Goal: Task Accomplishment & Management: Manage account settings

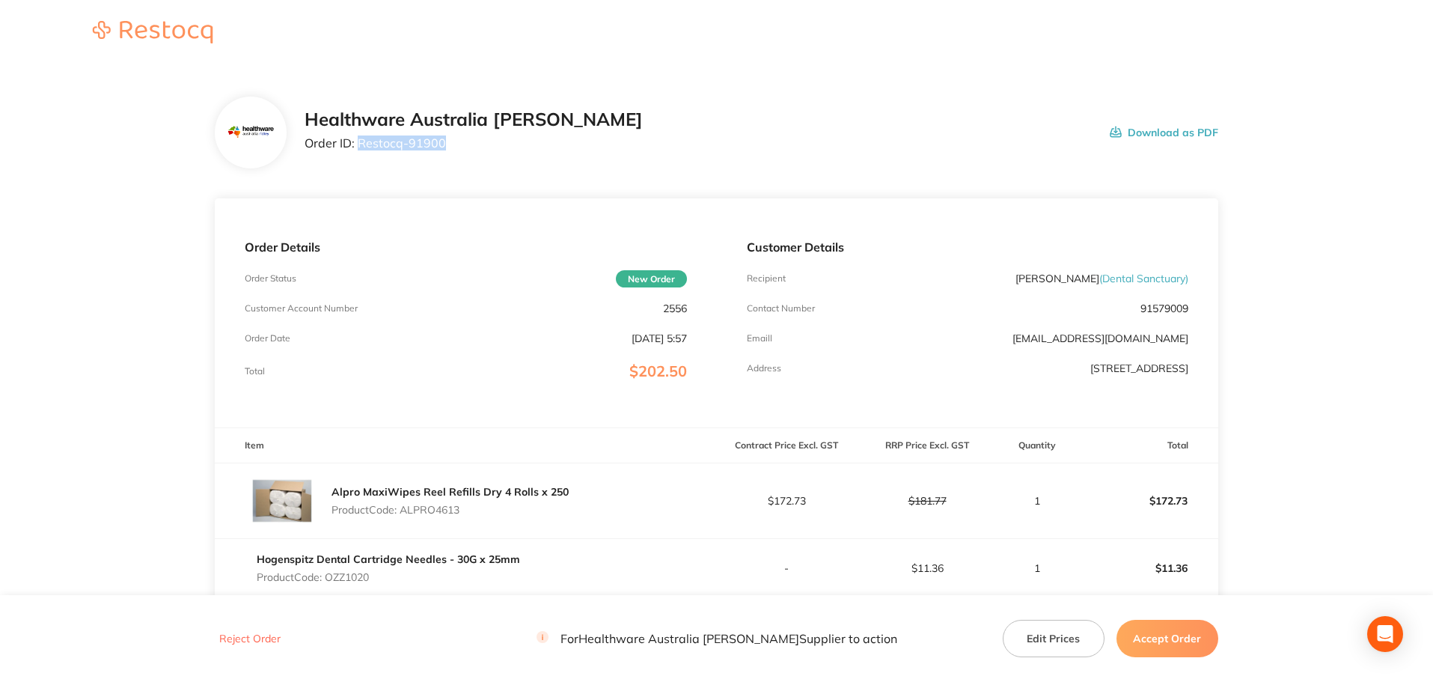
drag, startPoint x: 462, startPoint y: 138, endPoint x: 356, endPoint y: 149, distance: 106.8
click at [356, 149] on p "Order ID: Restocq- 91900" at bounding box center [474, 142] width 338 height 13
copy p "Restocq- 91900"
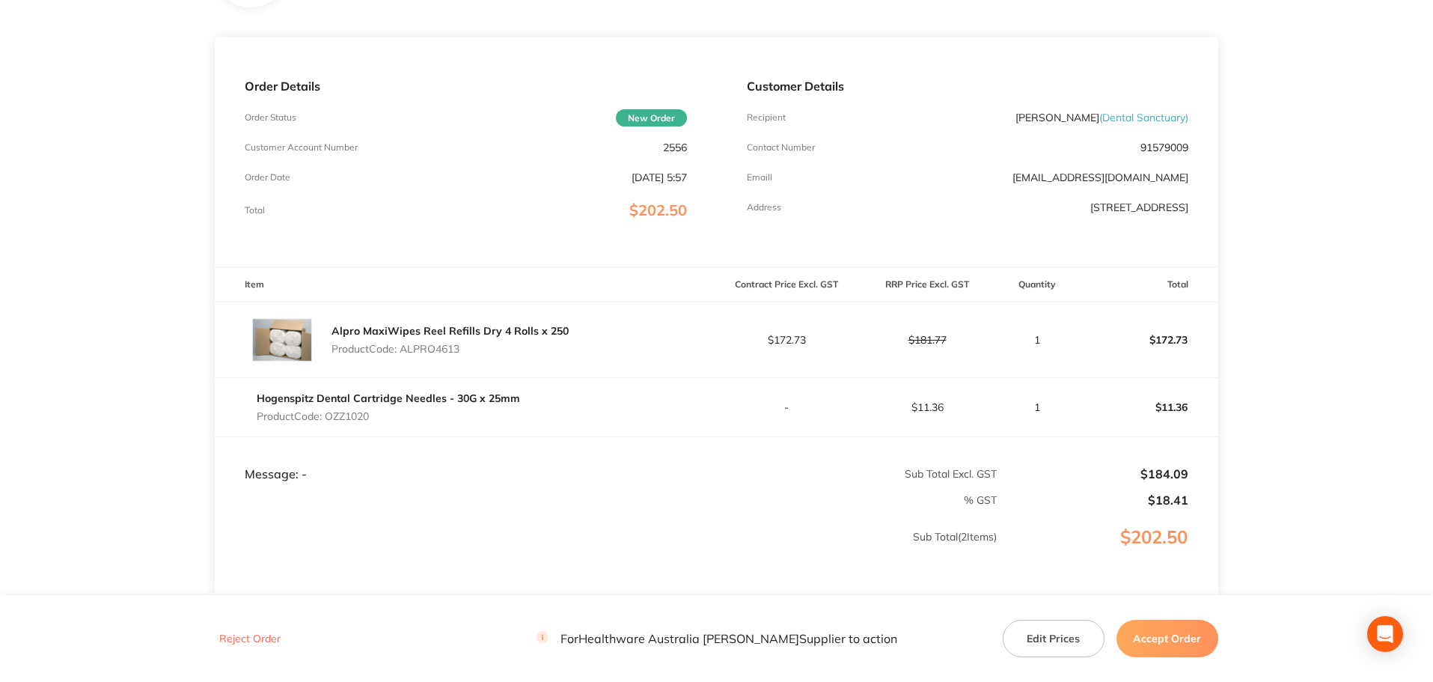
scroll to position [125, 0]
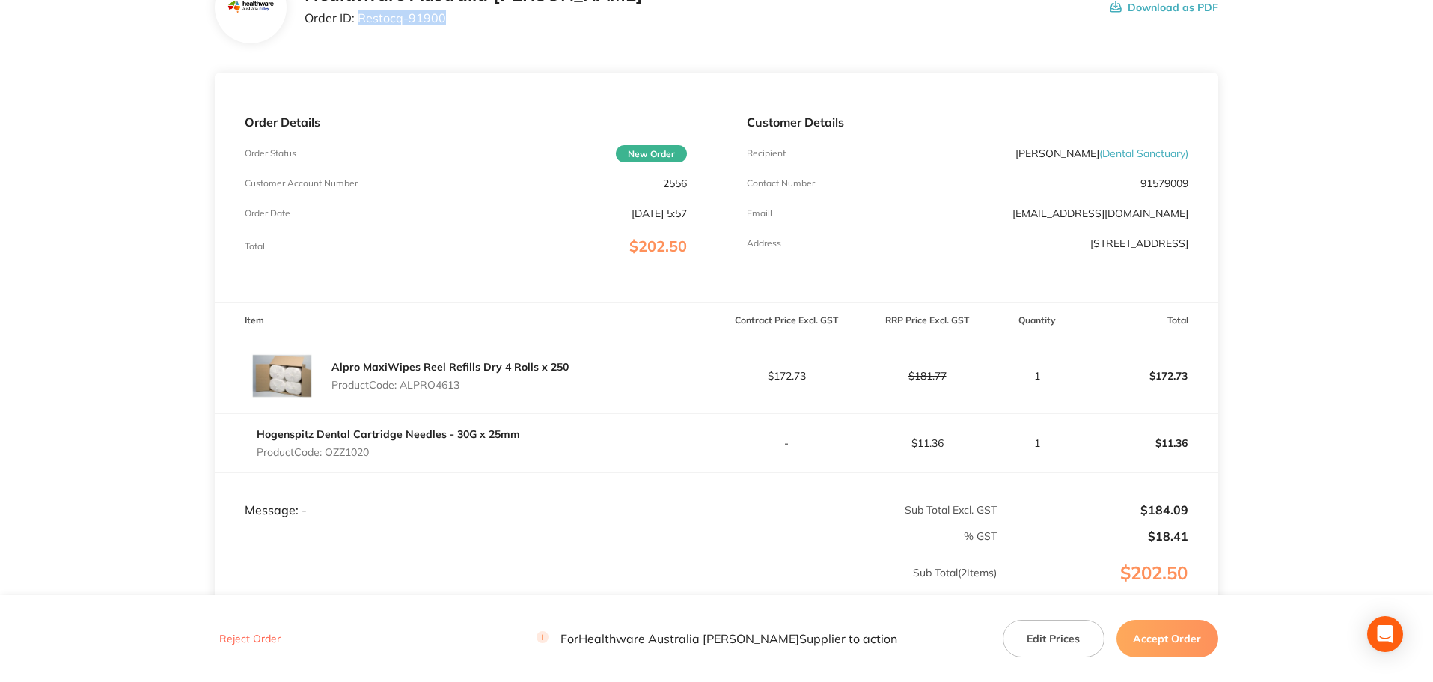
drag, startPoint x: 478, startPoint y: 385, endPoint x: 402, endPoint y: 386, distance: 76.3
click at [402, 386] on p "Product Code: ALPRO4613" at bounding box center [449, 385] width 237 height 12
copy p "ALPRO4613"
drag, startPoint x: 339, startPoint y: 456, endPoint x: 328, endPoint y: 453, distance: 10.9
click at [328, 453] on p "Product Code: OZZ1020" at bounding box center [388, 452] width 263 height 12
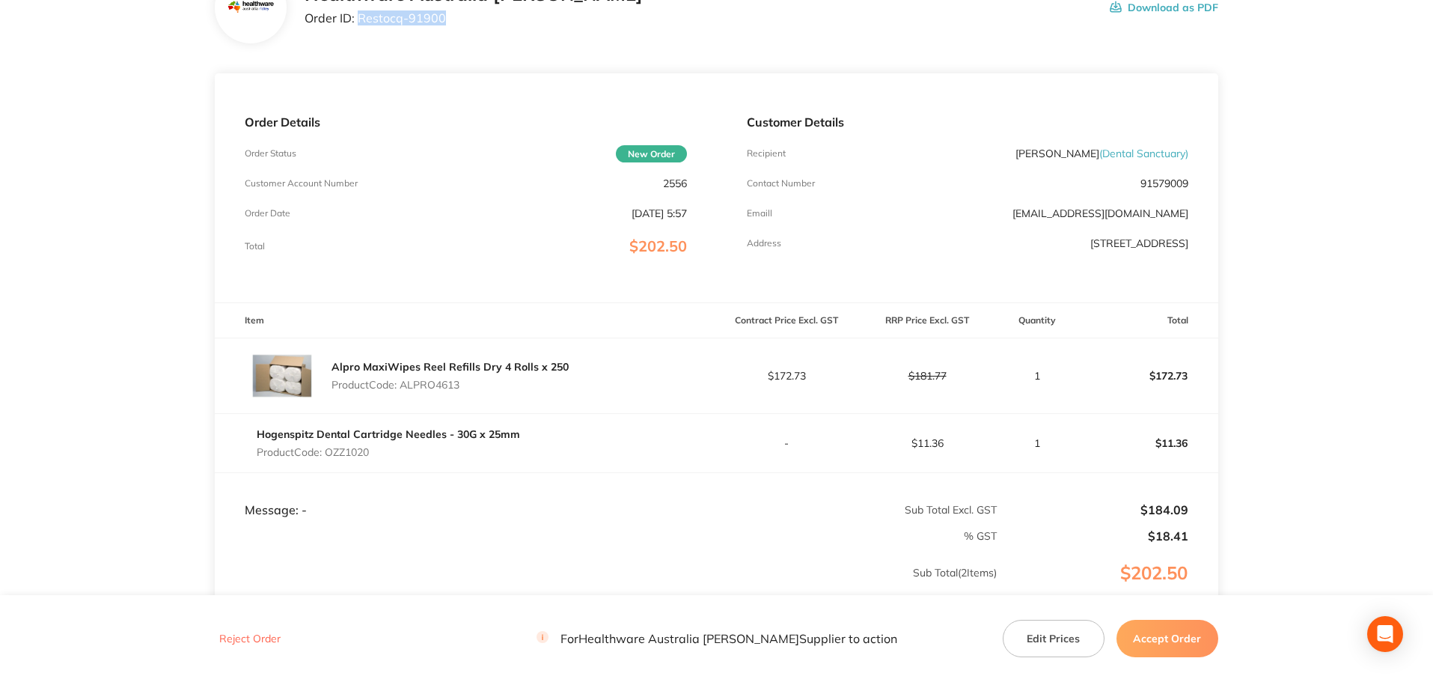
copy p "OZZ1020"
click at [1172, 630] on button "Accept Order" at bounding box center [1167, 638] width 102 height 37
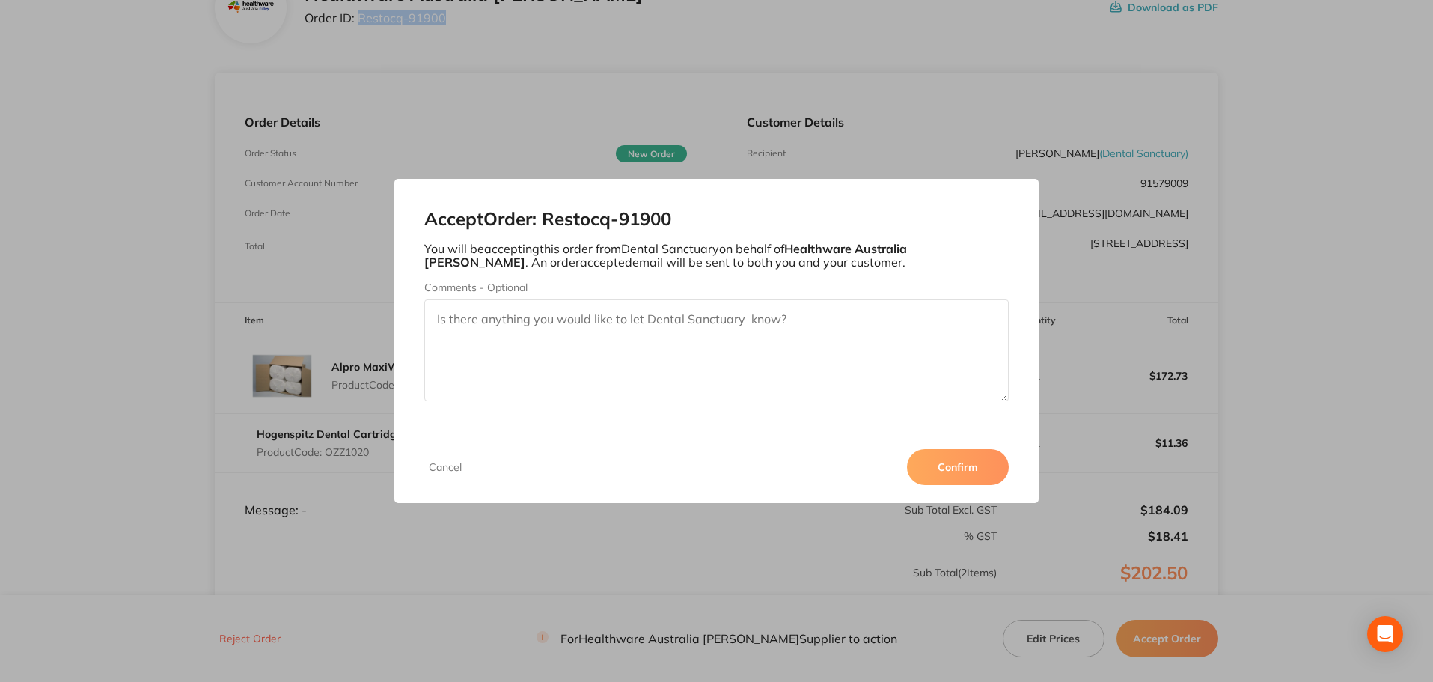
click at [957, 470] on button "Confirm" at bounding box center [958, 467] width 102 height 36
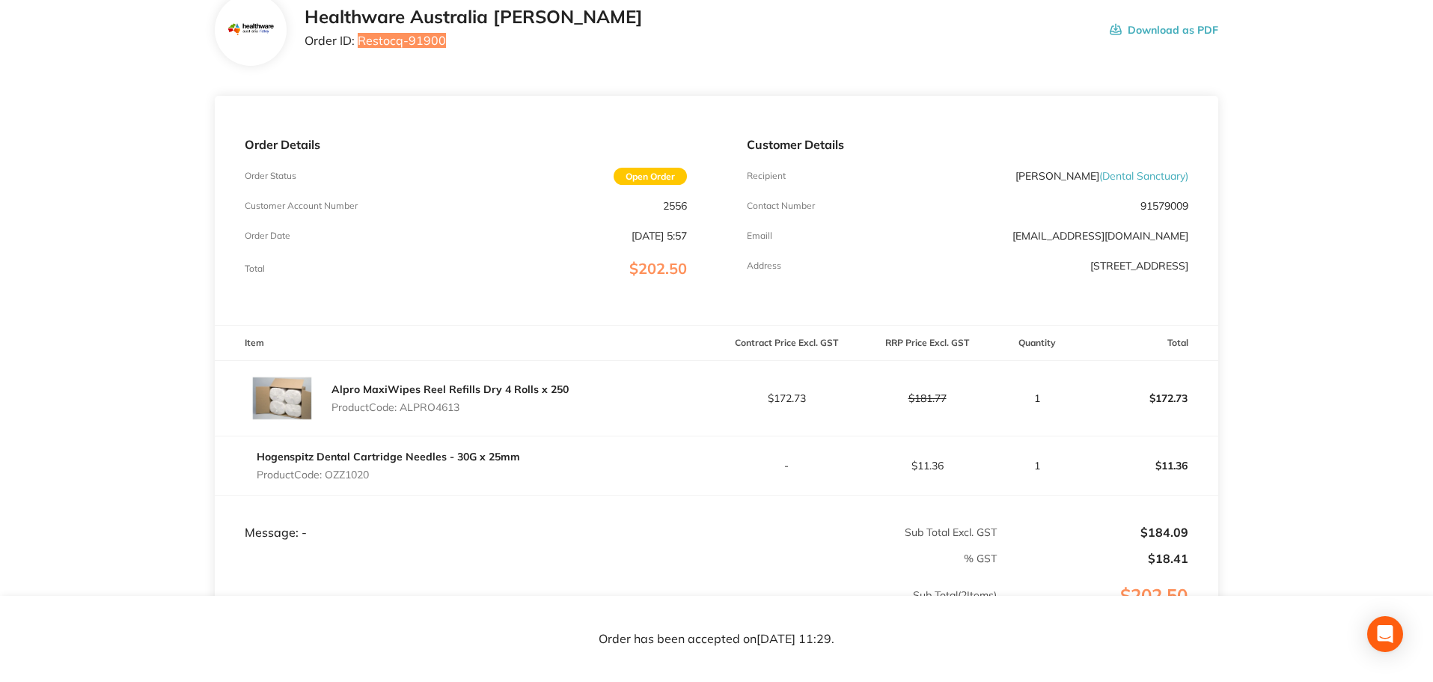
scroll to position [0, 0]
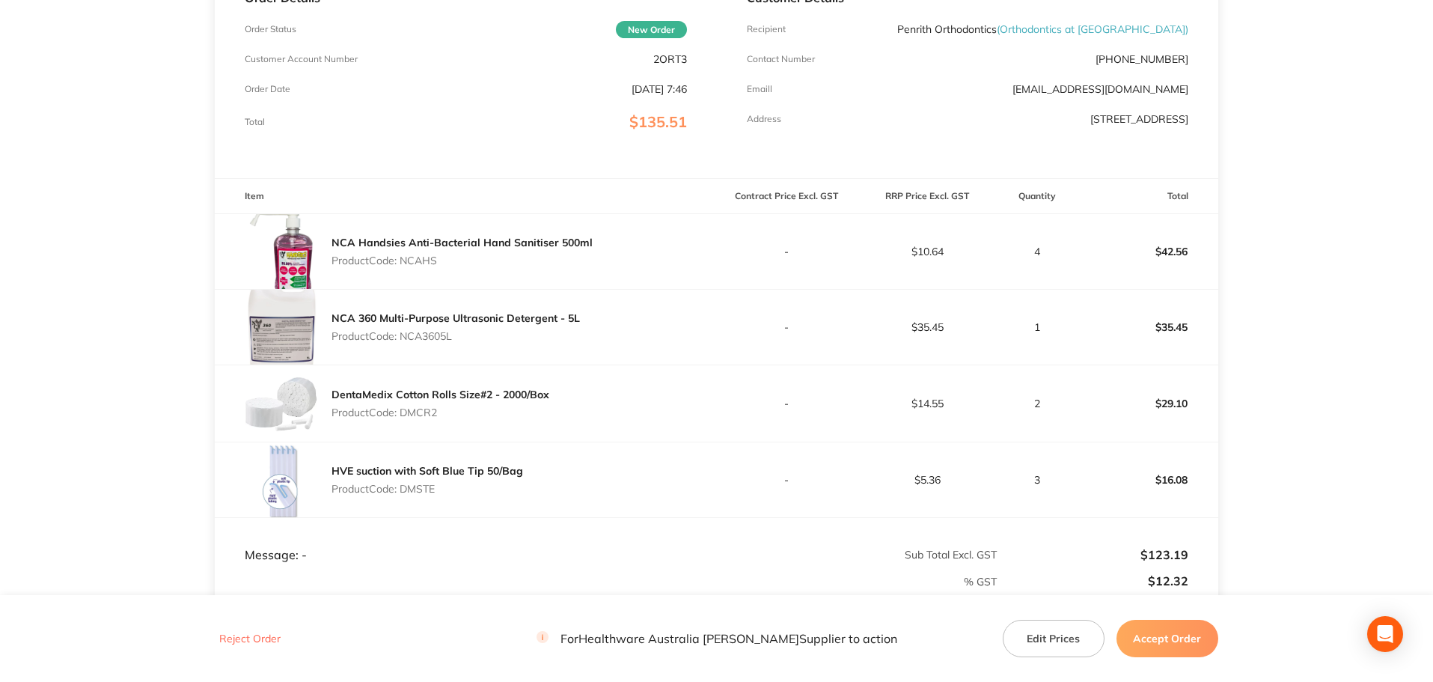
scroll to position [125, 0]
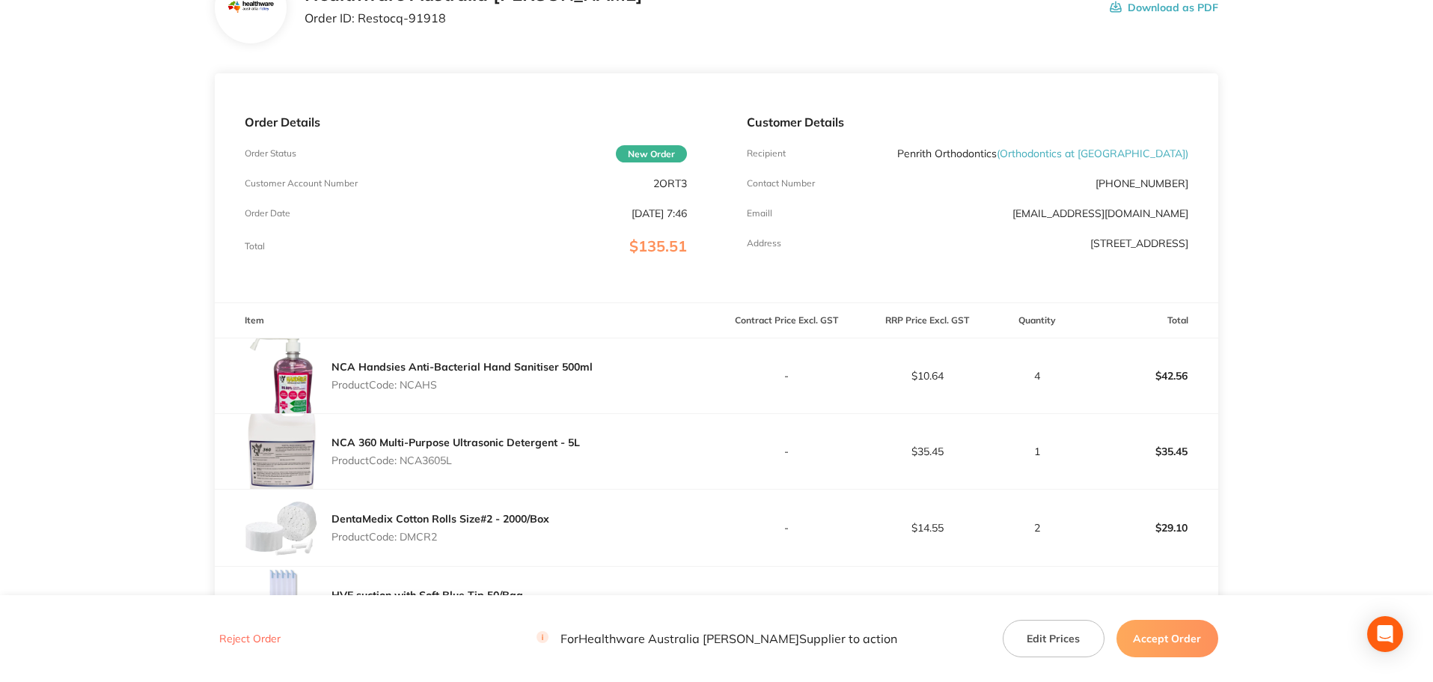
drag, startPoint x: 476, startPoint y: 382, endPoint x: 403, endPoint y: 383, distance: 72.6
click at [403, 383] on p "Product Code: NCAHS" at bounding box center [461, 385] width 261 height 12
copy p "NCAHS"
drag, startPoint x: 455, startPoint y: 459, endPoint x: 404, endPoint y: 462, distance: 51.0
click at [404, 463] on p "Product Code: NCA3605L" at bounding box center [455, 460] width 248 height 12
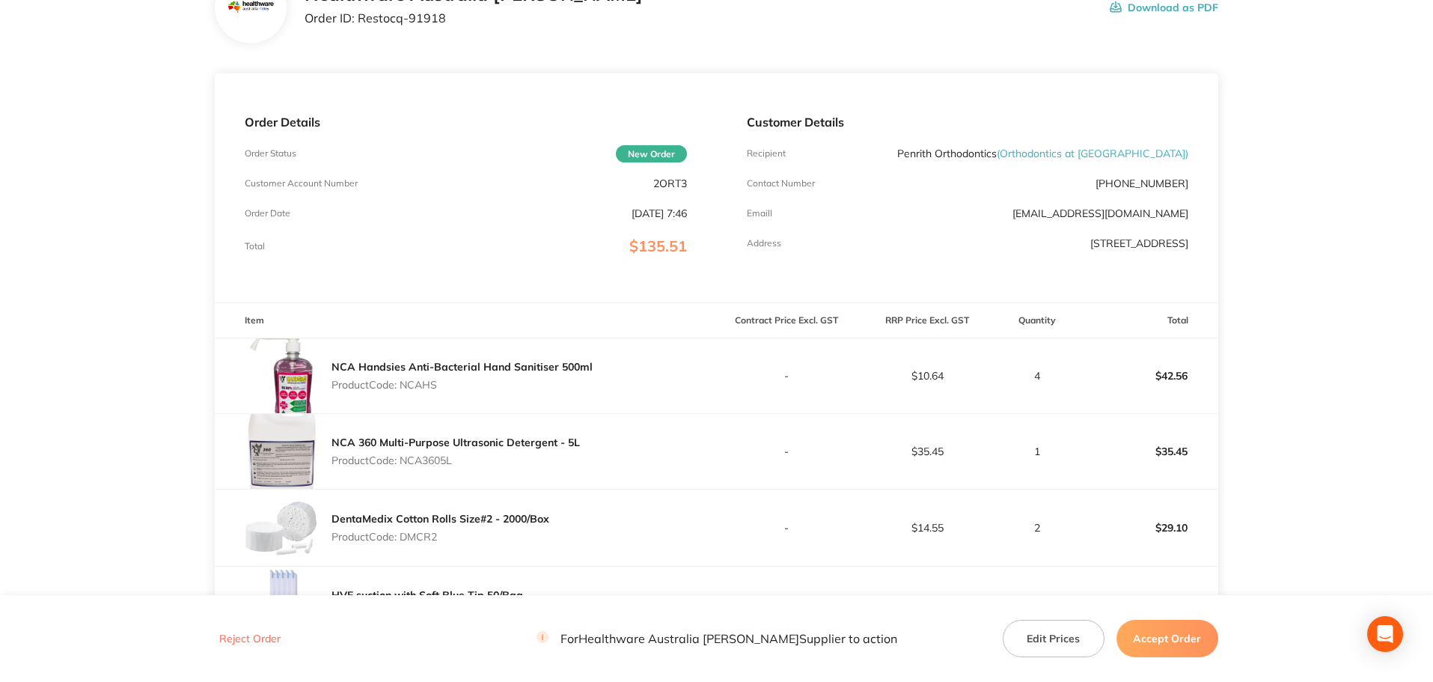
copy p "NCA3605L"
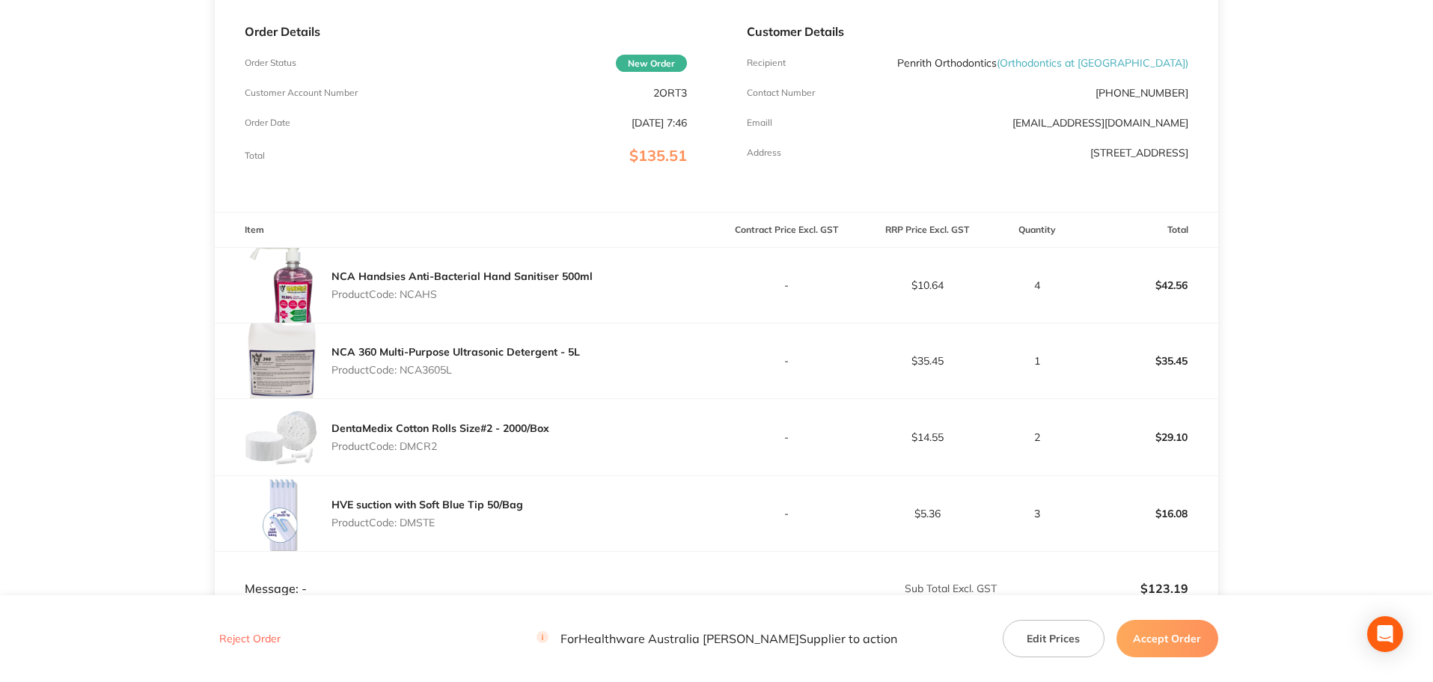
scroll to position [249, 0]
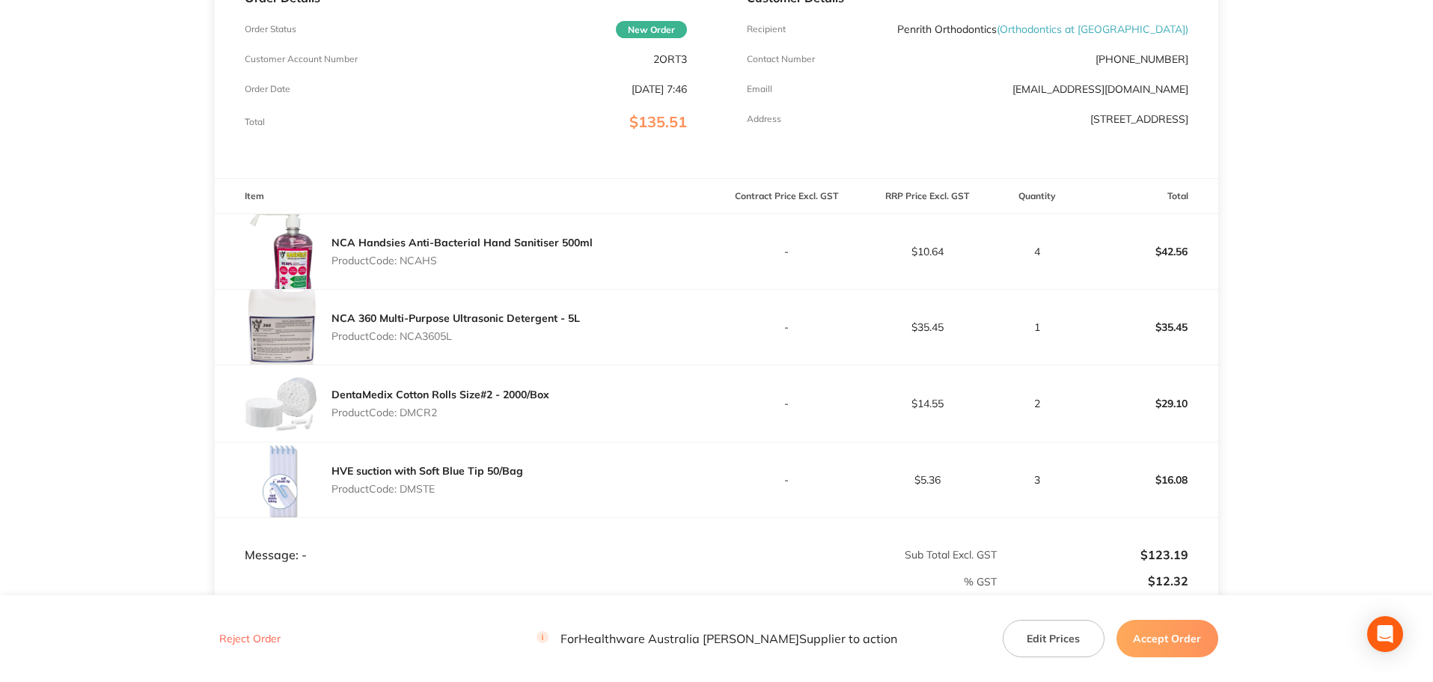
drag, startPoint x: 456, startPoint y: 411, endPoint x: 398, endPoint y: 412, distance: 57.6
click at [398, 412] on p "Product Code: DMCR2" at bounding box center [440, 412] width 218 height 12
copy p "DMCR2"
drag, startPoint x: 435, startPoint y: 498, endPoint x: 406, endPoint y: 494, distance: 28.7
click at [406, 494] on div "HVE suction with Soft Blue Tip 50/Bag Product Code: DMSTE" at bounding box center [427, 480] width 192 height 42
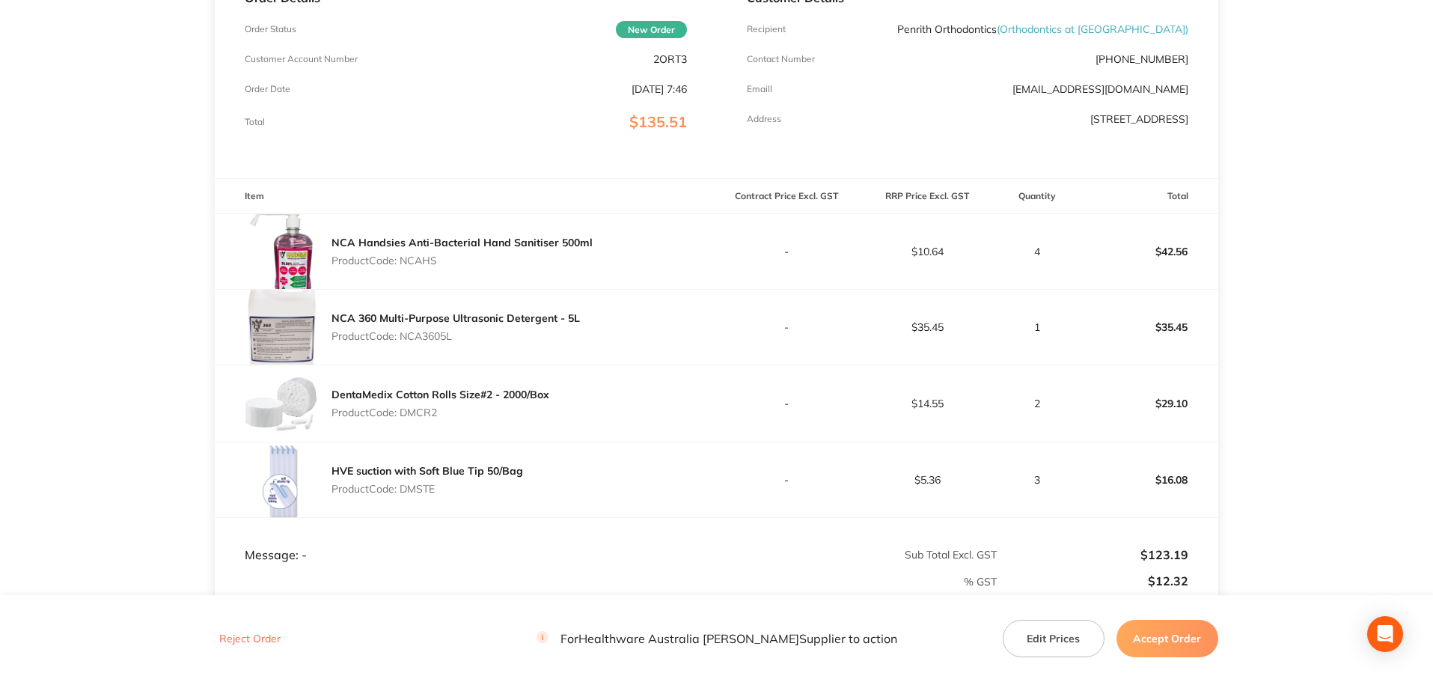
copy p "MSTE"
click at [1177, 642] on button "Accept Order" at bounding box center [1167, 638] width 102 height 37
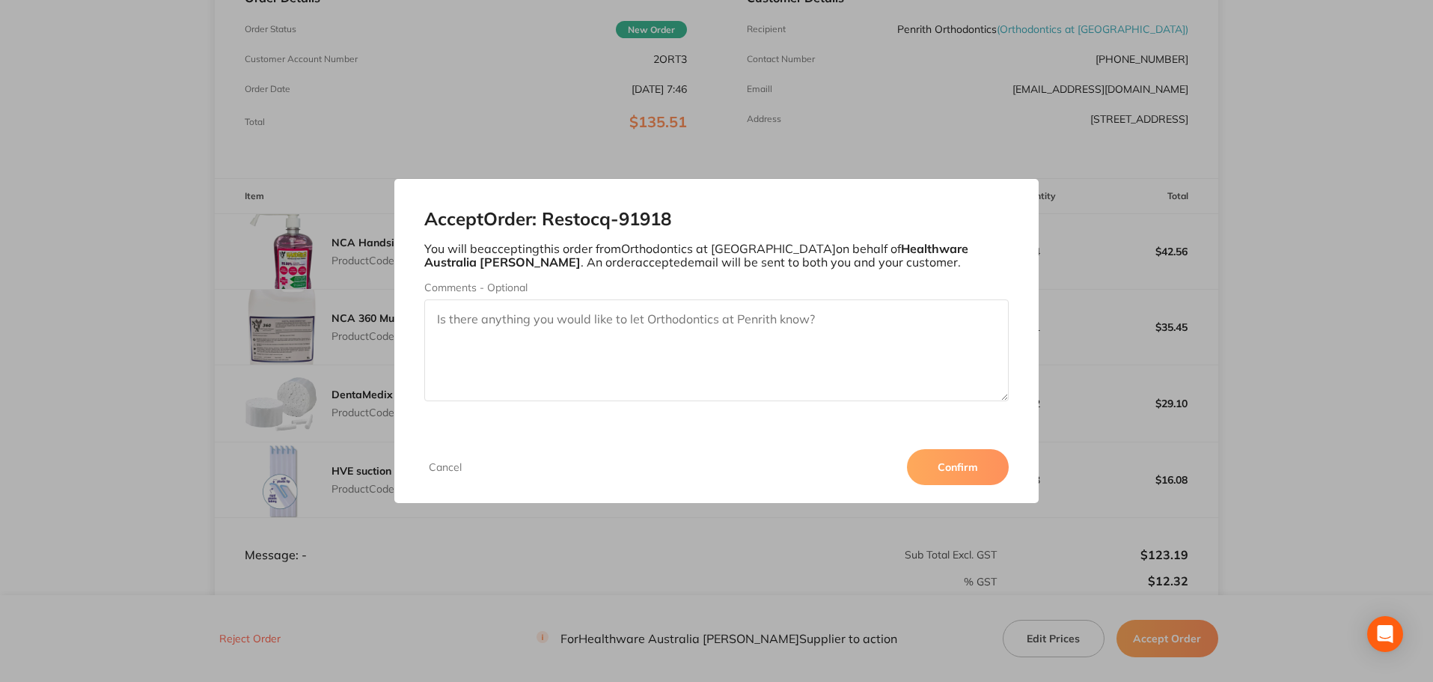
click at [962, 457] on button "Confirm" at bounding box center [958, 467] width 102 height 36
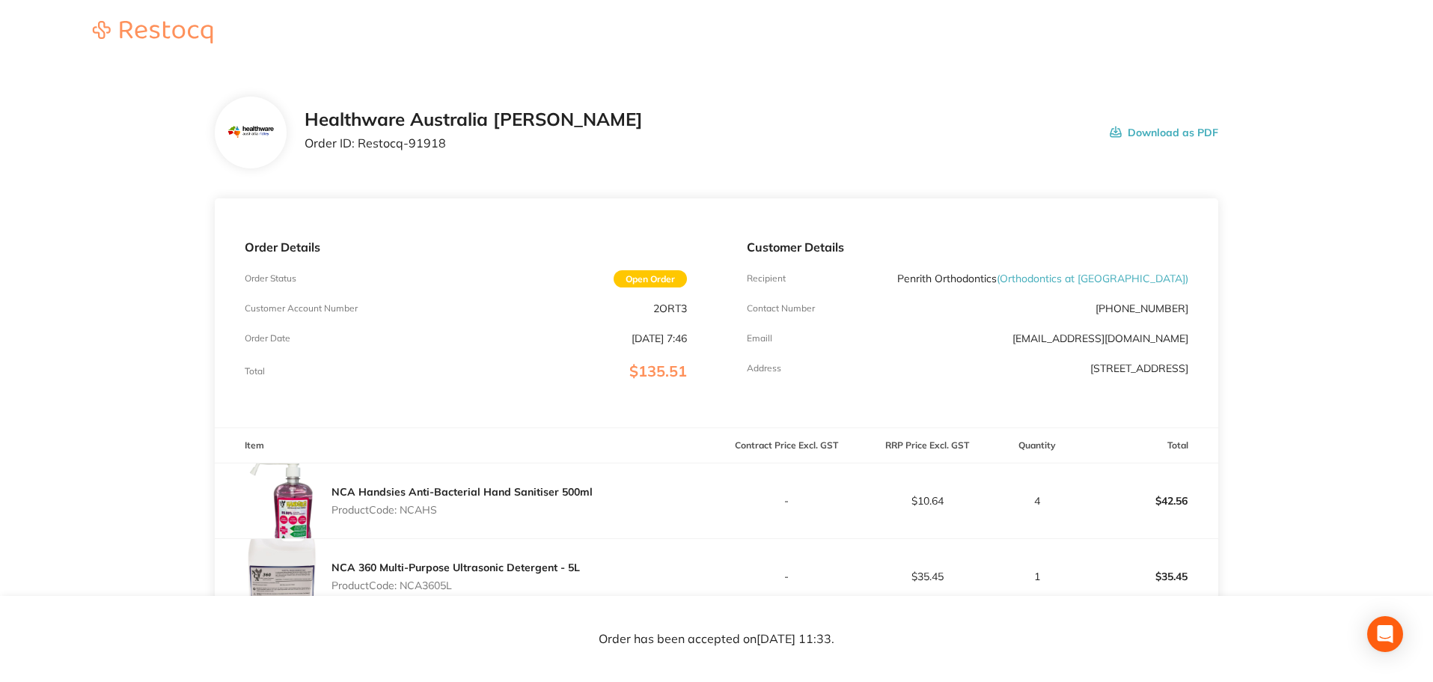
scroll to position [125, 0]
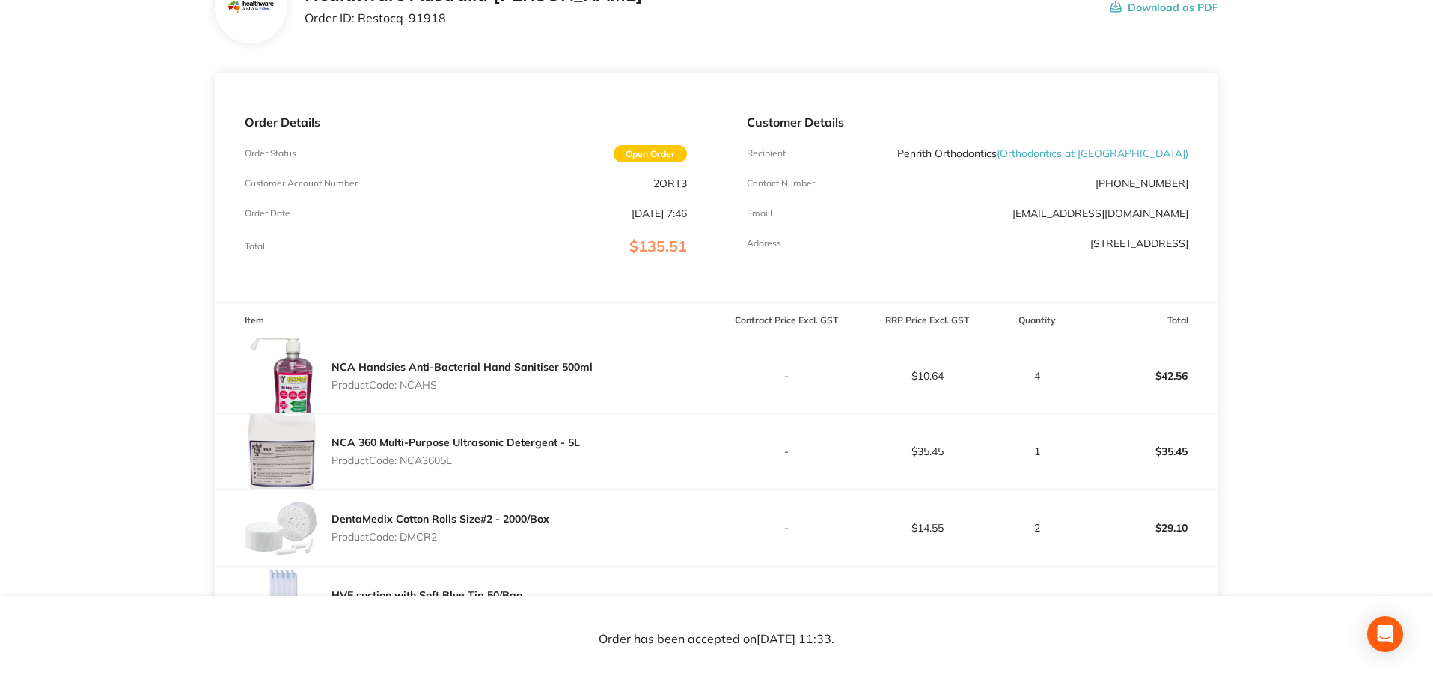
drag, startPoint x: 954, startPoint y: 249, endPoint x: 1094, endPoint y: 245, distance: 140.0
click at [1094, 245] on div "Customer Details Recipient Penrith Orthodontics ( Orthodontics at Penrith ) Con…" at bounding box center [967, 187] width 501 height 229
copy p "16/20-24 Castlereagh Street,"
drag, startPoint x: 1098, startPoint y: 244, endPoint x: 1131, endPoint y: 245, distance: 32.2
click at [1131, 245] on p "16/20-24 Castlereagh Street, Penrith NSW 2750" at bounding box center [1139, 243] width 98 height 12
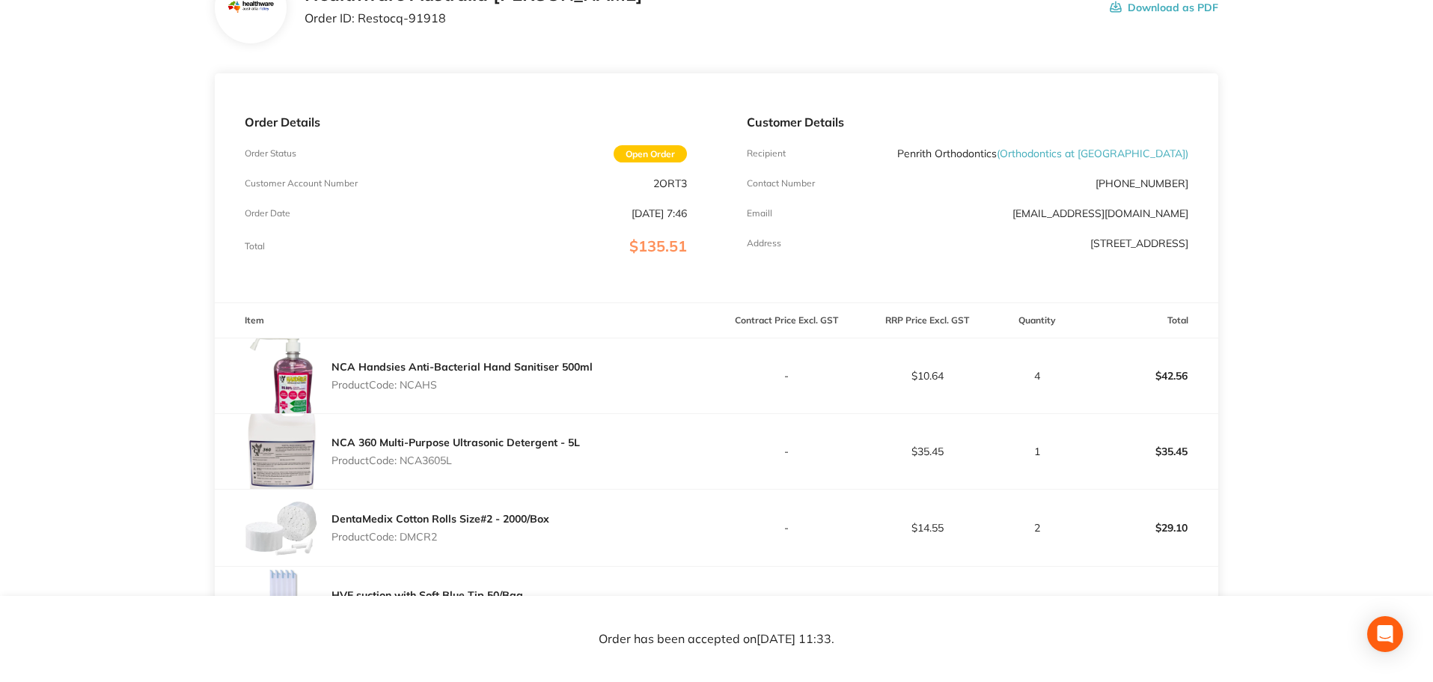
copy p "Penrith"
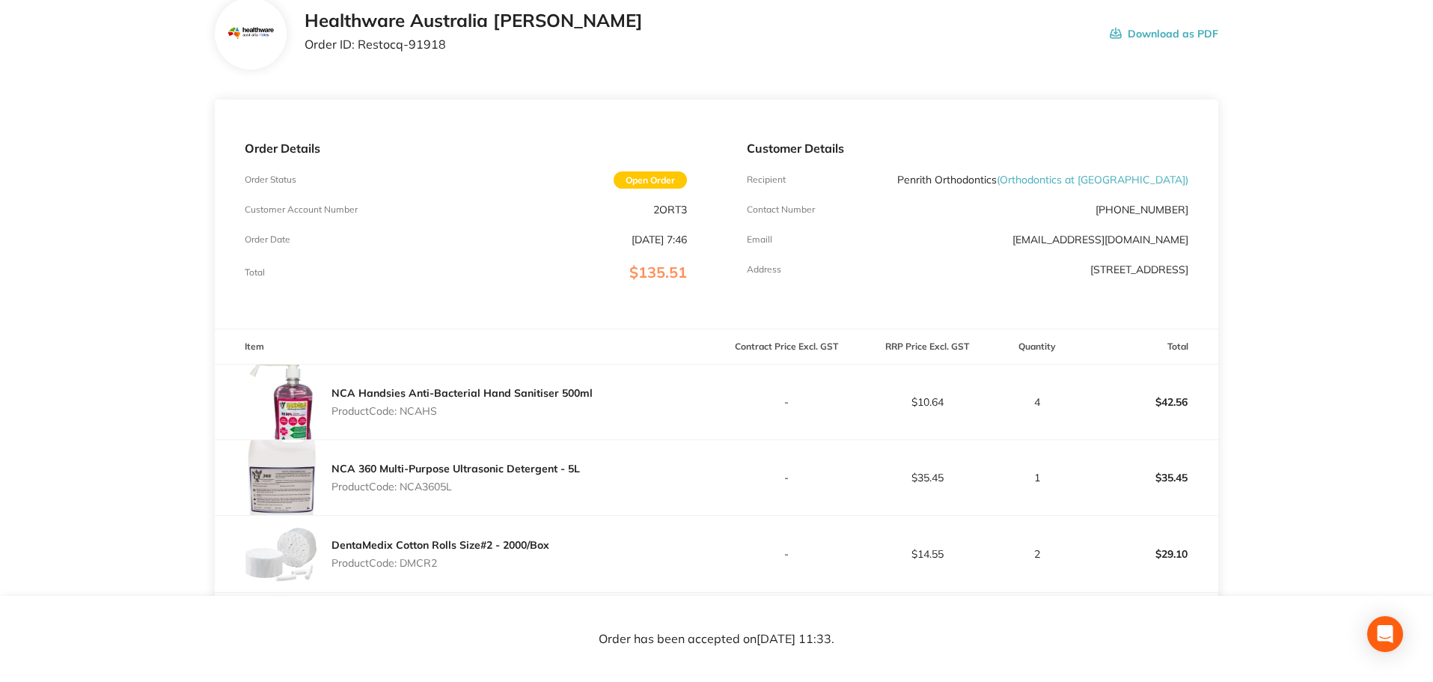
scroll to position [0, 0]
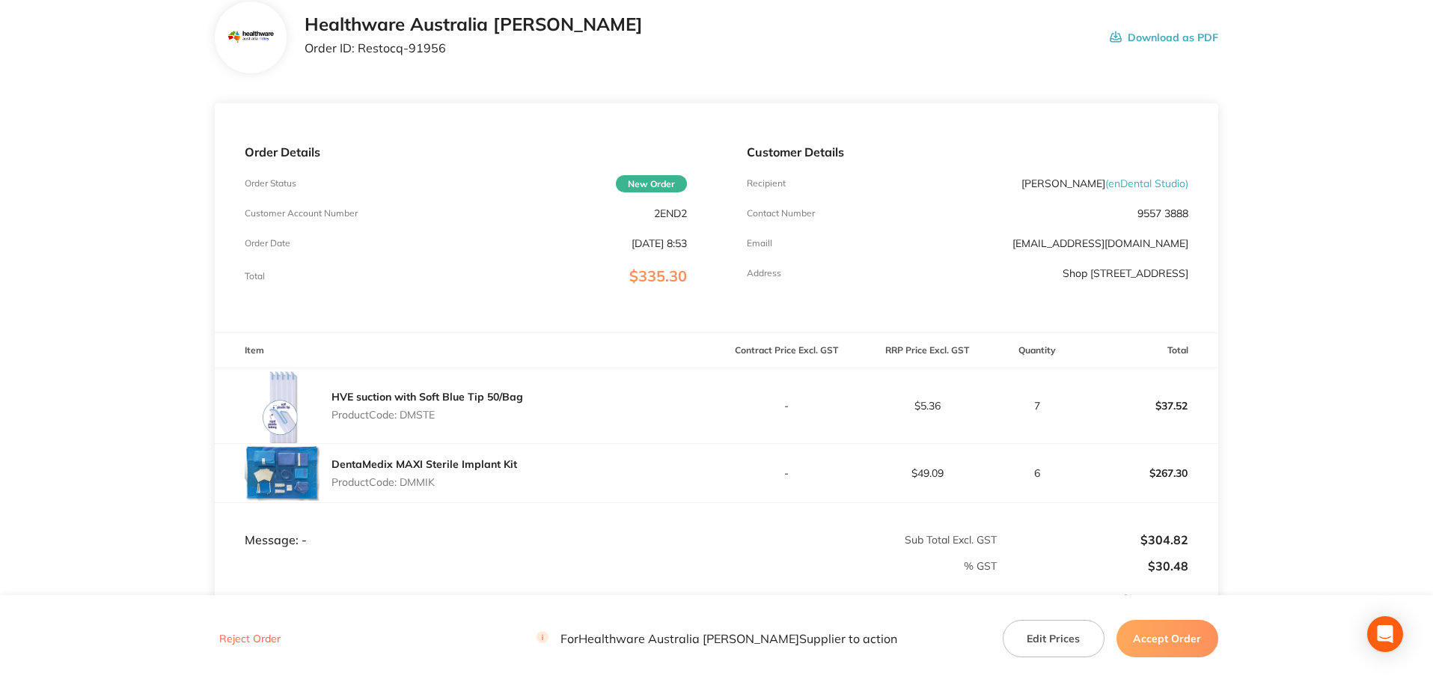
scroll to position [125, 0]
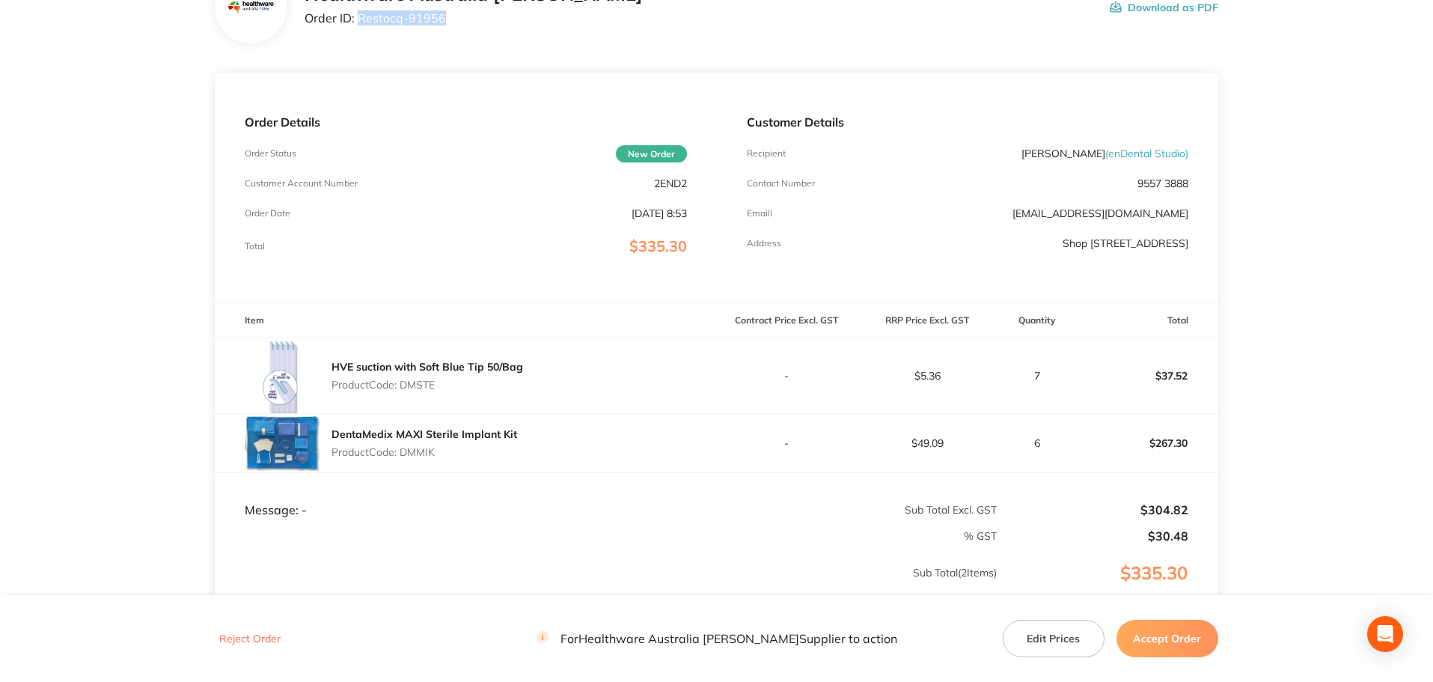
drag, startPoint x: 415, startPoint y: 19, endPoint x: 356, endPoint y: 20, distance: 59.1
click at [356, 20] on p "Order ID: Restocq- 91956" at bounding box center [474, 17] width 338 height 13
copy p "Restocq- 91956"
drag, startPoint x: 436, startPoint y: 385, endPoint x: 460, endPoint y: 371, distance: 27.8
click at [401, 385] on div "HVE suction with Soft Blue Tip 50/Bag Product Code: DMSTE" at bounding box center [427, 376] width 192 height 42
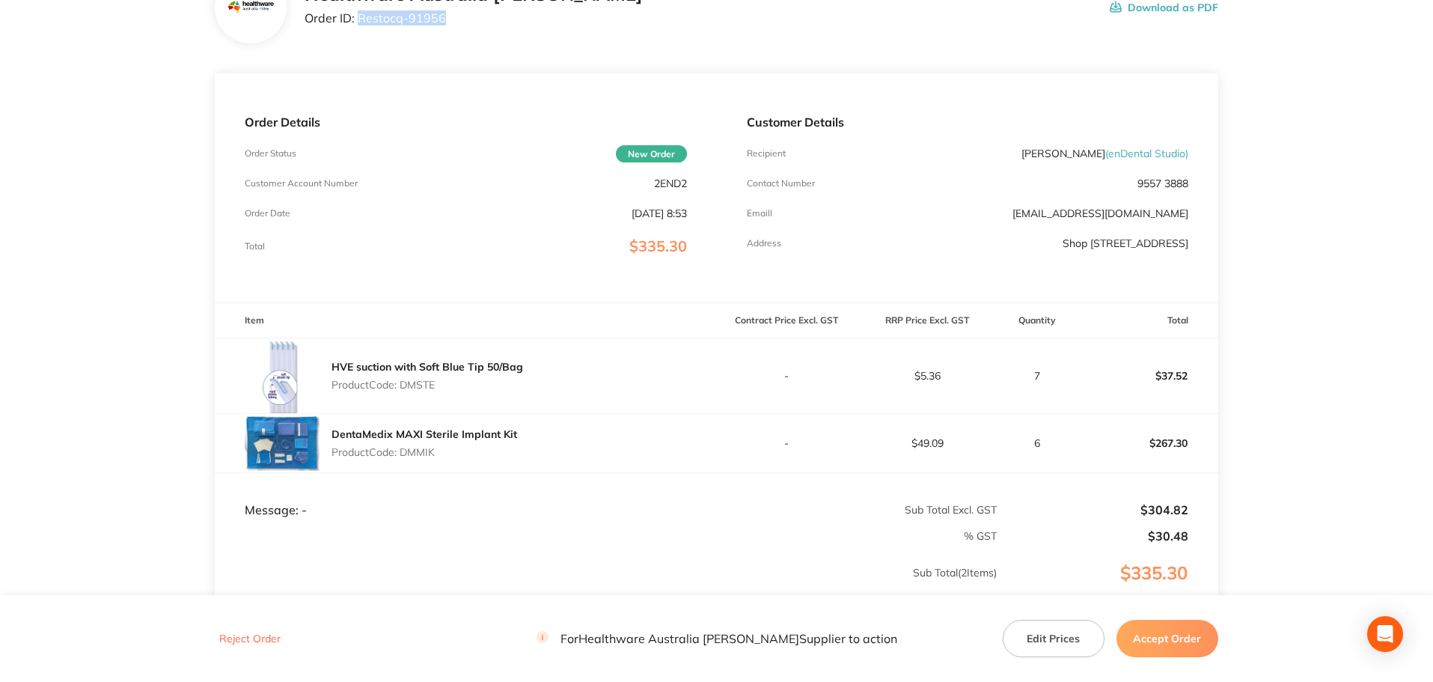
copy p "DMSTE"
drag, startPoint x: 440, startPoint y: 452, endPoint x: 404, endPoint y: 455, distance: 36.0
click at [404, 455] on p "Product Code: DMMIK" at bounding box center [424, 452] width 186 height 12
copy p "DMMIK"
click at [1194, 638] on button "Accept Order" at bounding box center [1167, 638] width 102 height 37
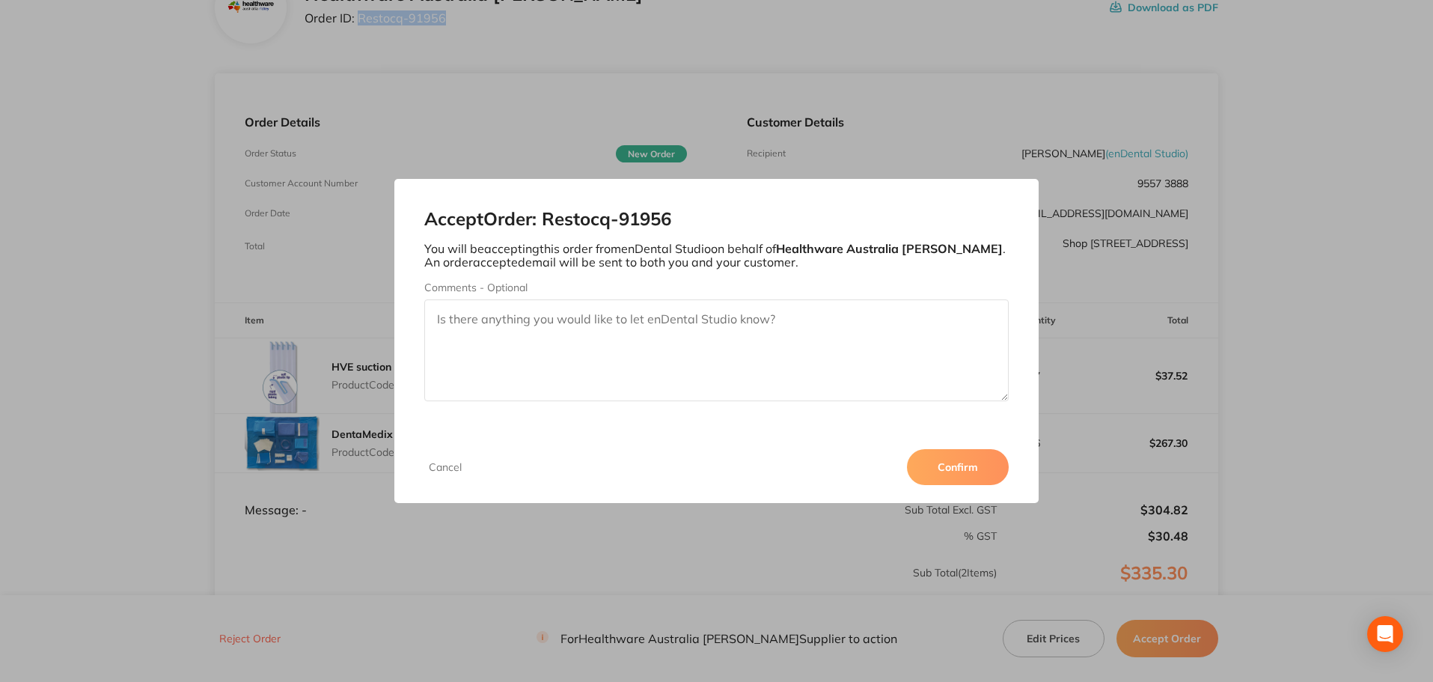
click at [968, 463] on button "Confirm" at bounding box center [958, 467] width 102 height 36
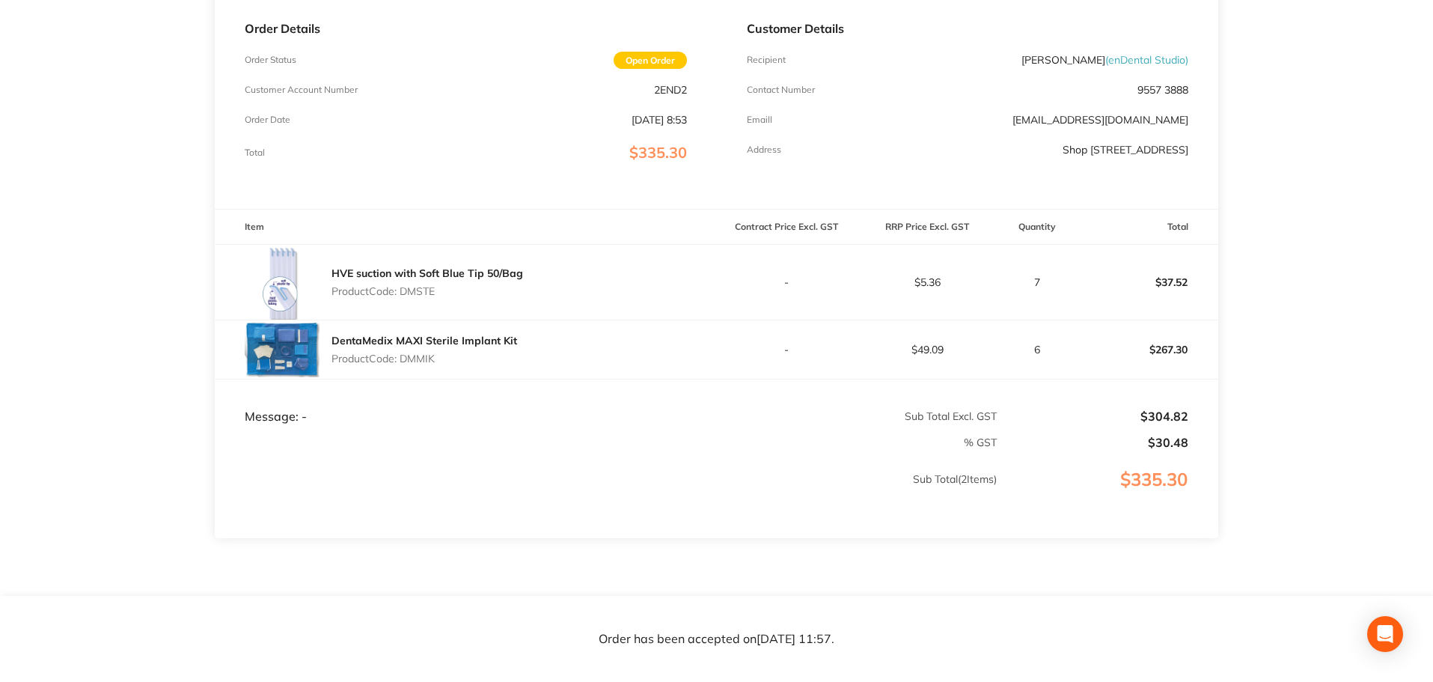
scroll to position [0, 0]
